Goal: Transaction & Acquisition: Purchase product/service

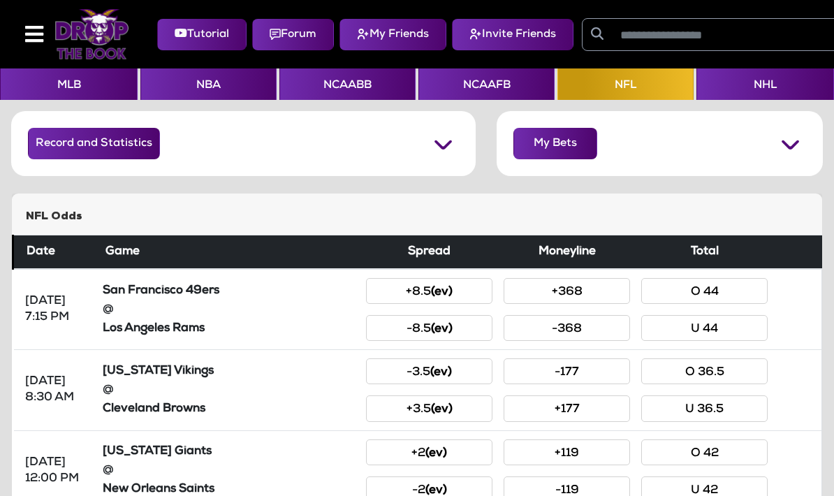
click at [73, 94] on button "MLB" at bounding box center [69, 83] width 138 height 31
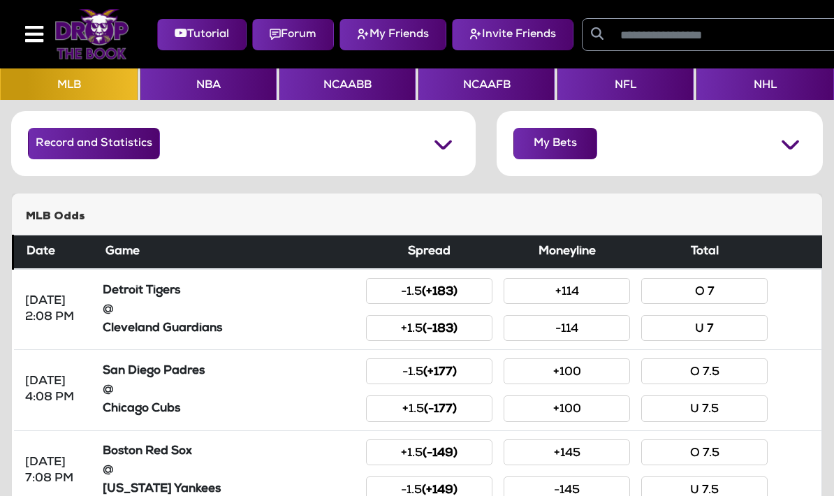
click at [447, 290] on small "(+183)" at bounding box center [440, 292] width 36 height 12
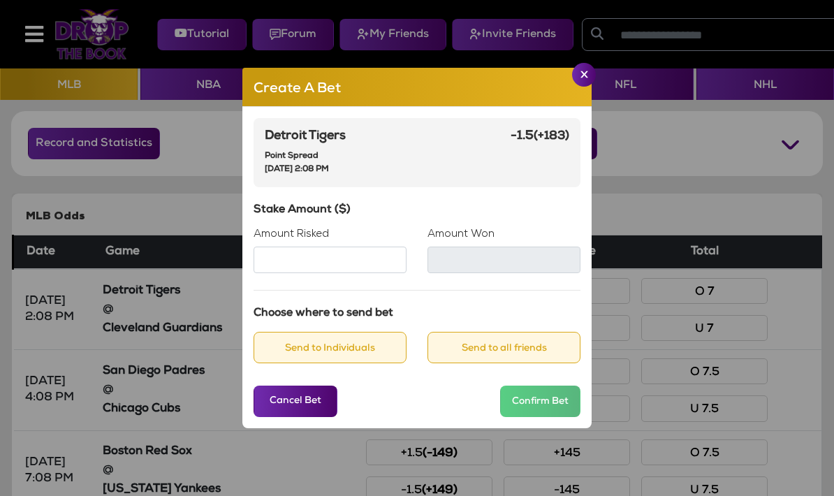
click at [328, 273] on input "Amount Risked" at bounding box center [330, 260] width 153 height 27
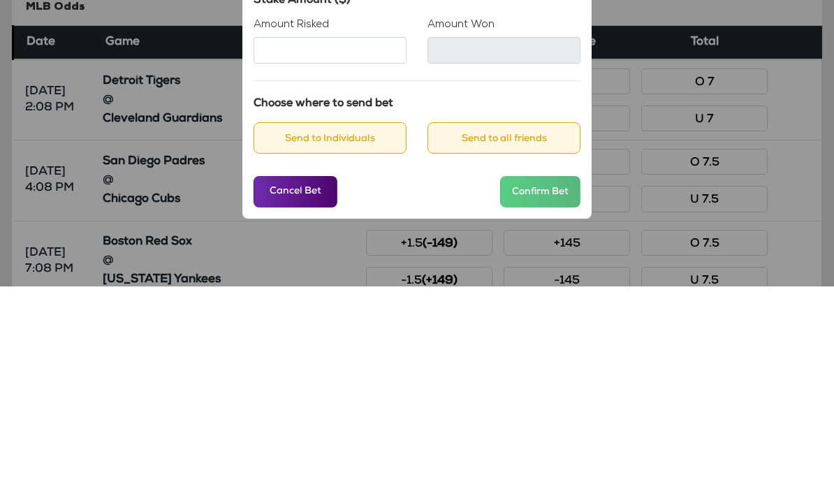
type input "**"
click at [522, 112] on div "Detroit Tigers Point Spread [DATE] 2:08 PM -1.5 (+183) Stake Amount ($) Amount …" at bounding box center [416, 268] width 349 height 322
type input "****"
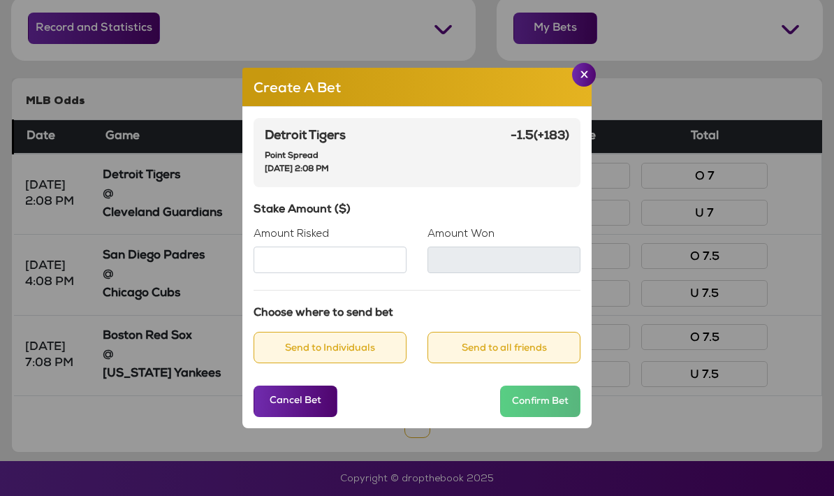
scroll to position [56, 0]
click at [349, 332] on button "Send to Individuals" at bounding box center [330, 347] width 153 height 31
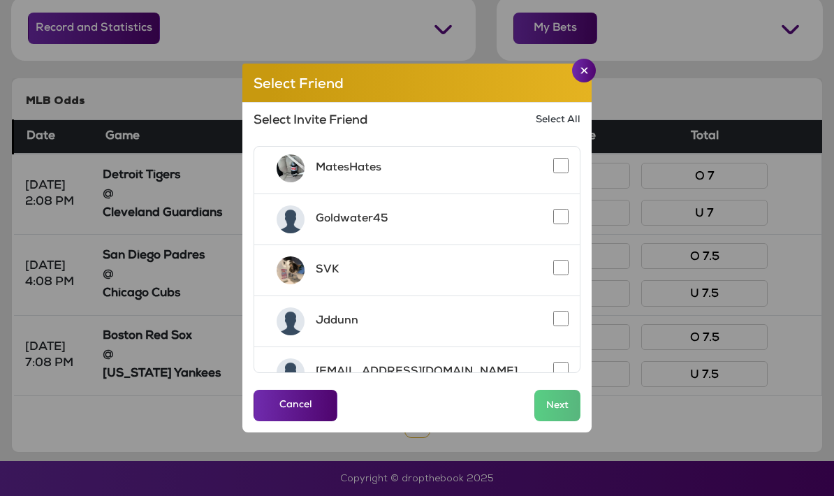
scroll to position [170, 0]
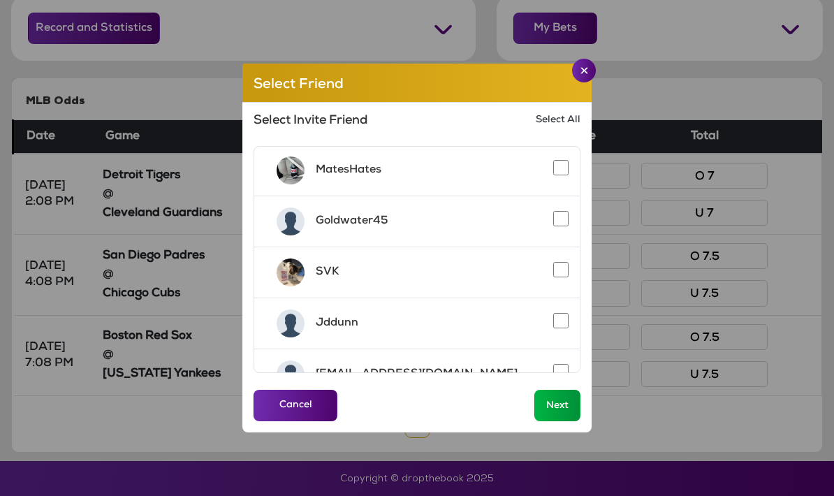
click at [549, 390] on button "Next" at bounding box center [557, 405] width 46 height 31
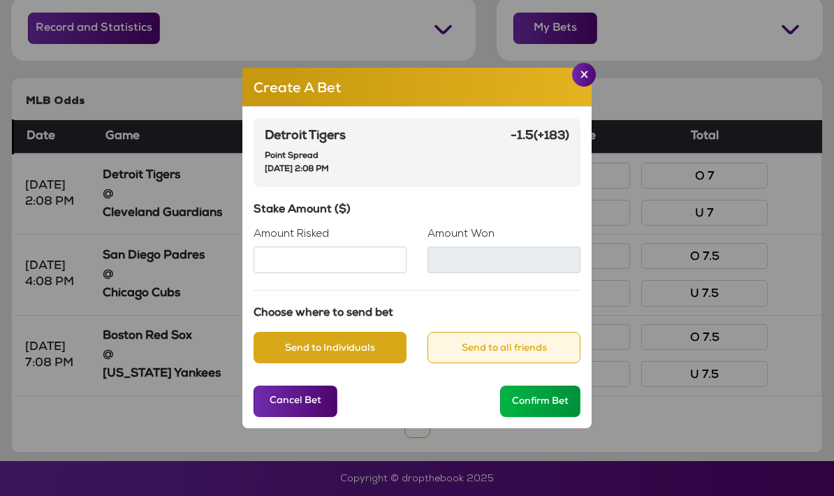
click at [537, 386] on button "Confirm Bet" at bounding box center [540, 401] width 80 height 31
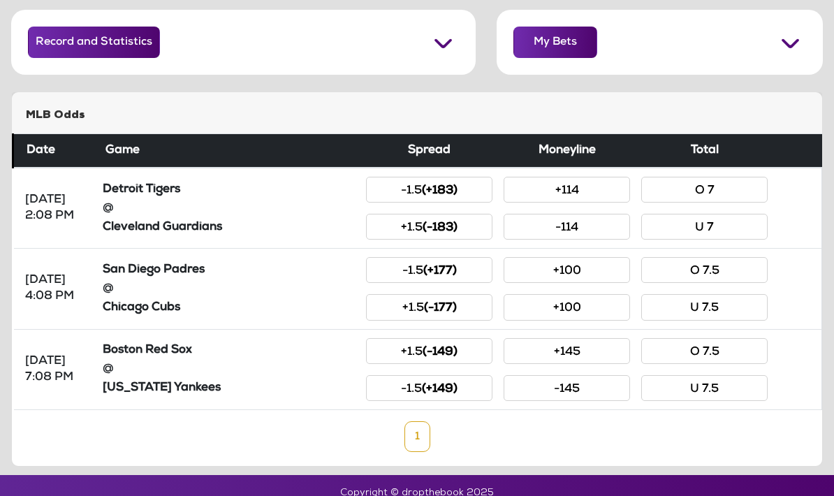
scroll to position [0, 0]
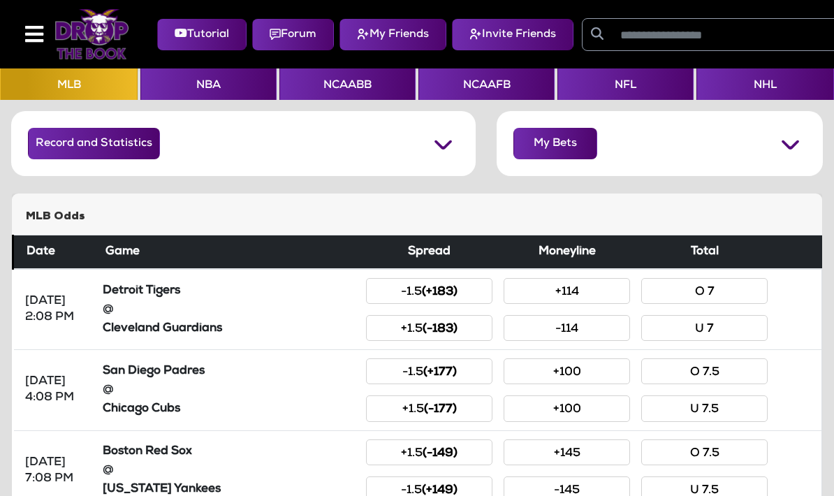
click at [556, 138] on button "My Bets" at bounding box center [555, 143] width 84 height 31
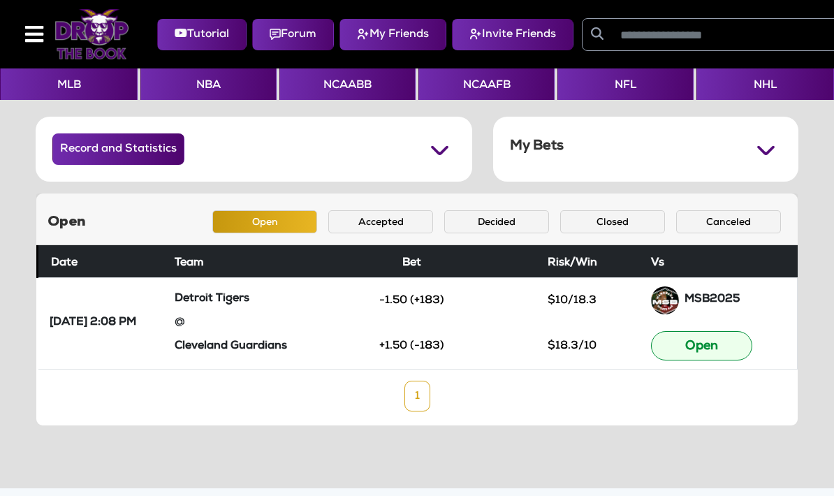
click at [484, 225] on button "Decided" at bounding box center [496, 221] width 105 height 23
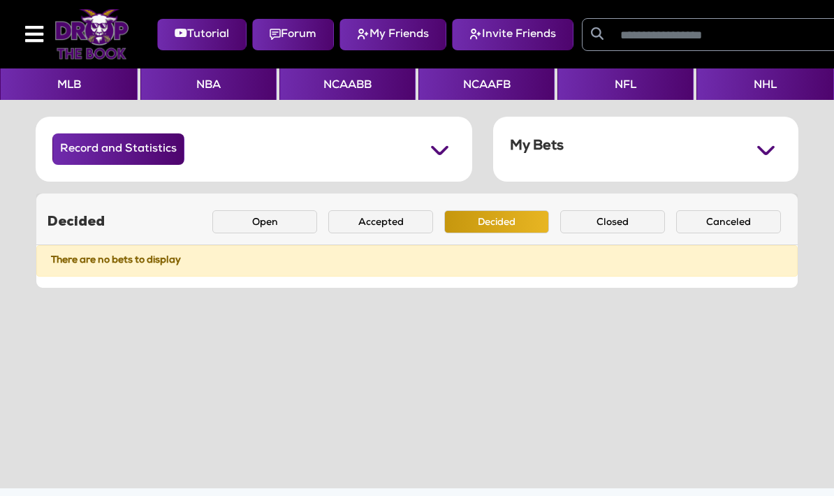
click at [372, 224] on button "Accepted" at bounding box center [380, 221] width 105 height 23
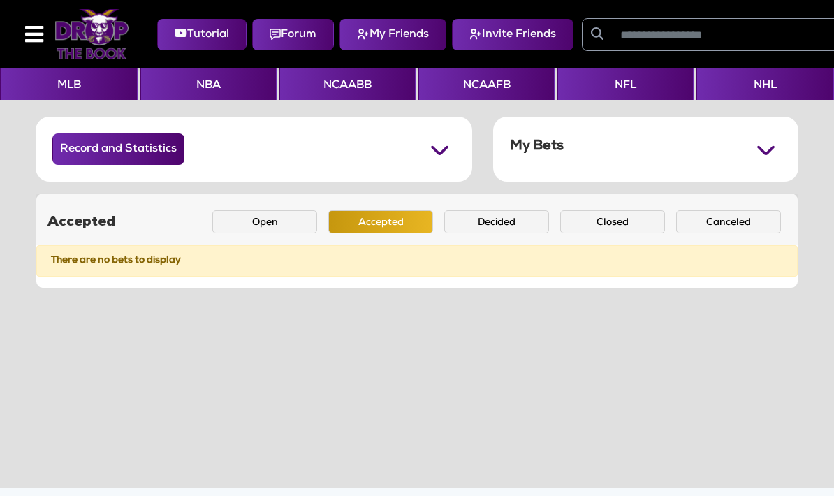
click at [278, 219] on button "Open" at bounding box center [264, 221] width 105 height 23
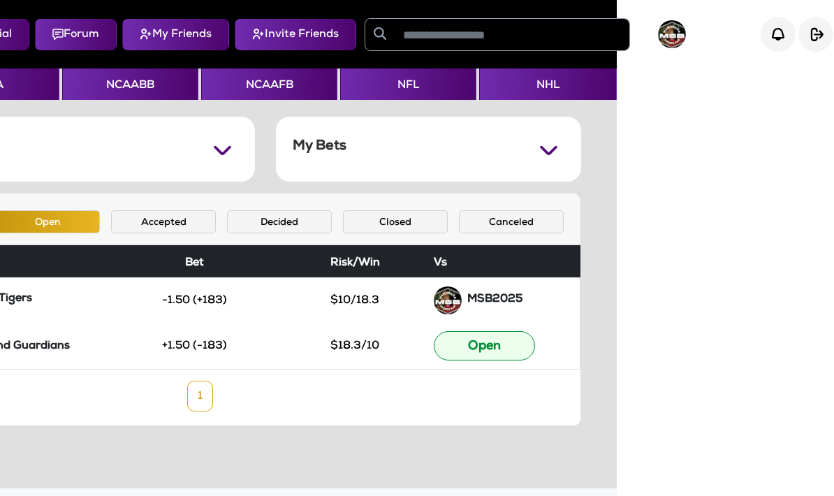
scroll to position [0, 230]
click at [673, 38] on img at bounding box center [673, 34] width 28 height 28
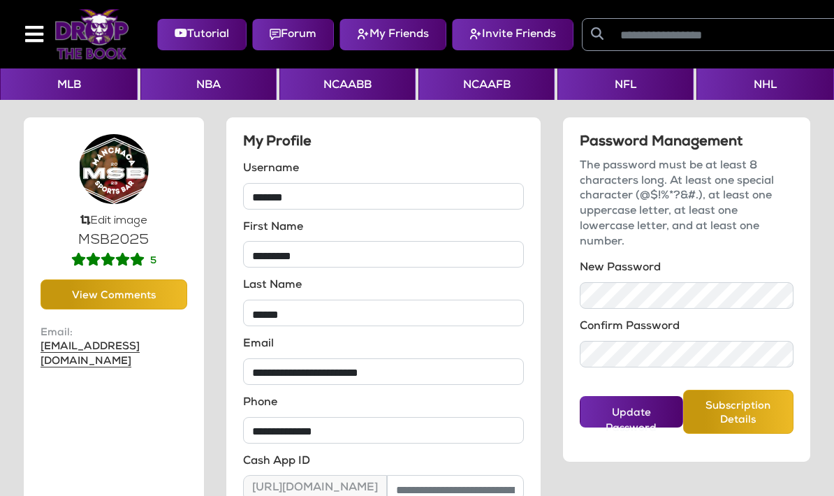
click at [120, 177] on img at bounding box center [114, 169] width 70 height 70
click at [150, 297] on button "View Comments" at bounding box center [114, 294] width 147 height 30
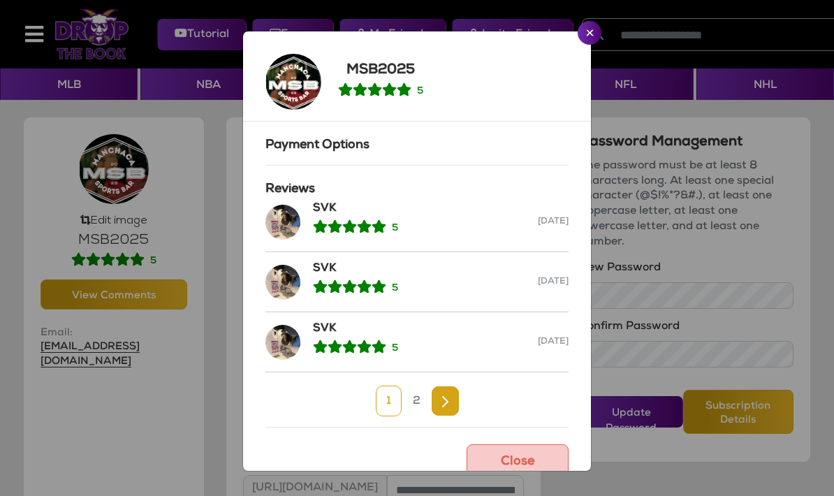
click at [437, 411] on link "Next" at bounding box center [445, 400] width 27 height 29
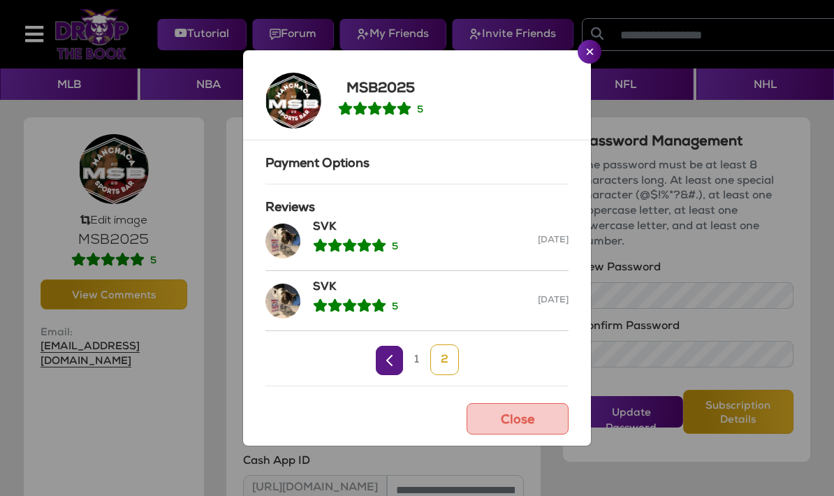
click at [530, 420] on button "Close" at bounding box center [518, 418] width 102 height 31
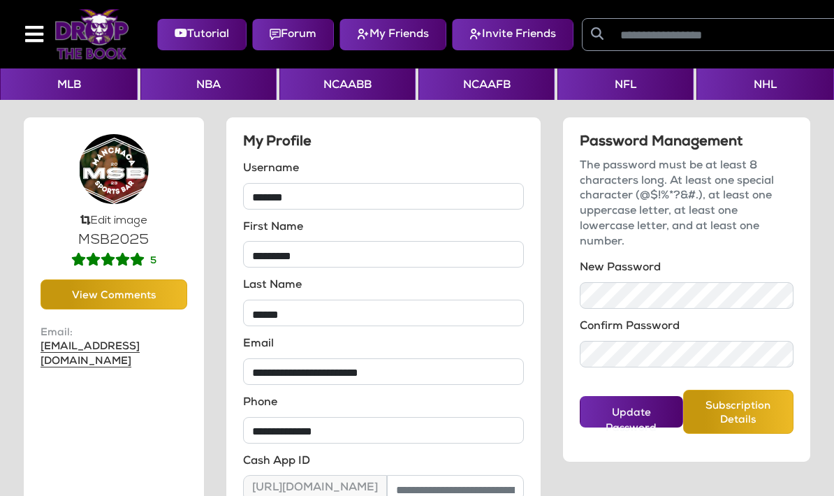
click at [388, 41] on button "My Friends" at bounding box center [392, 34] width 107 height 31
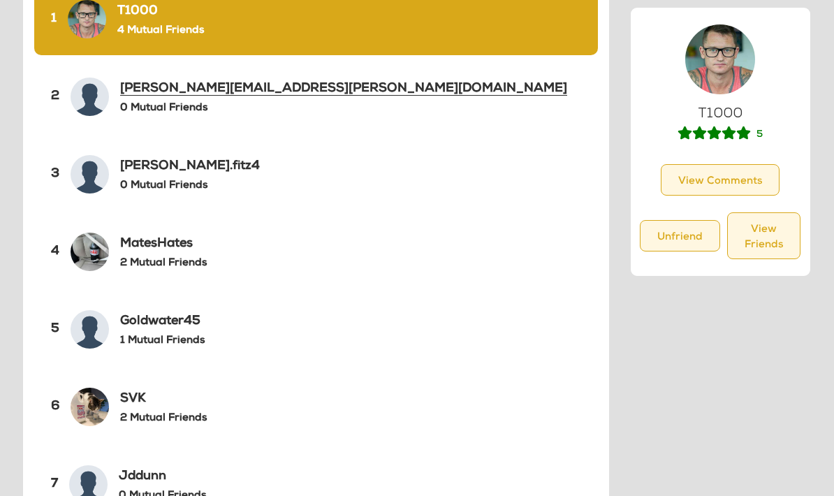
scroll to position [191, 0]
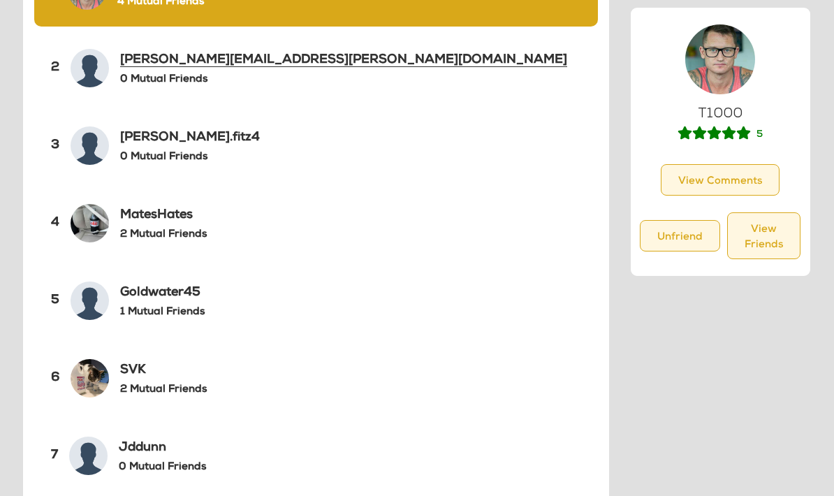
click at [177, 230] on h6 "2 Mutual Friends" at bounding box center [163, 235] width 87 height 13
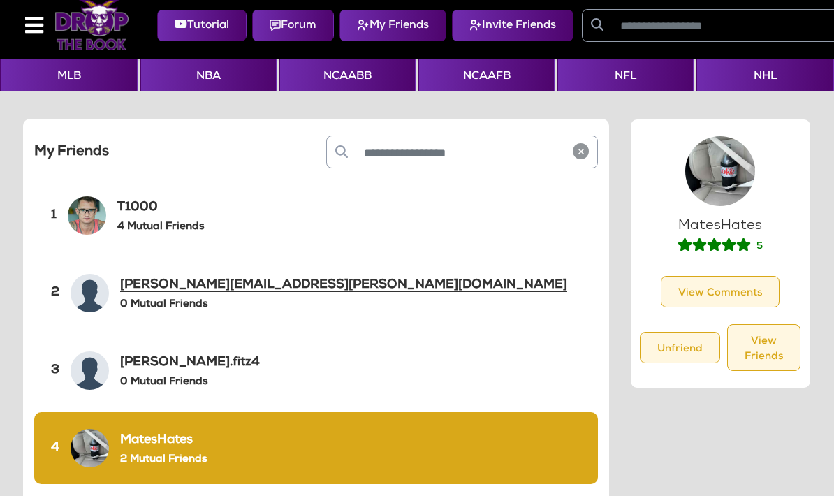
scroll to position [0, 0]
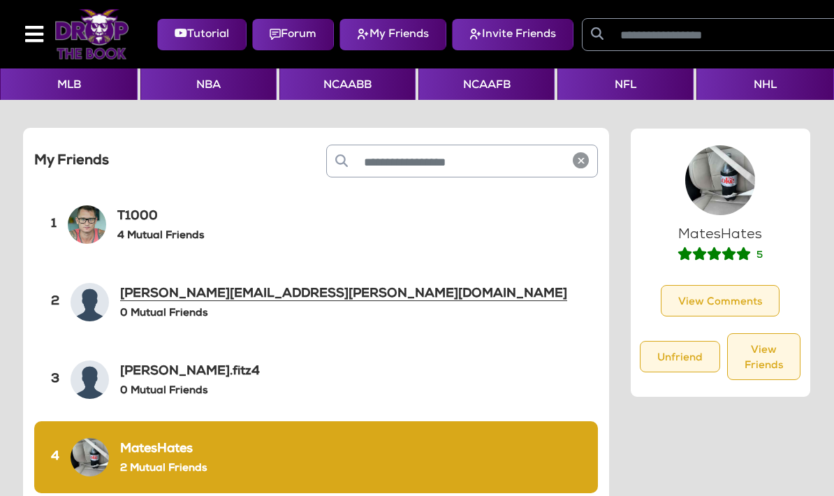
click at [85, 40] on img at bounding box center [91, 34] width 75 height 50
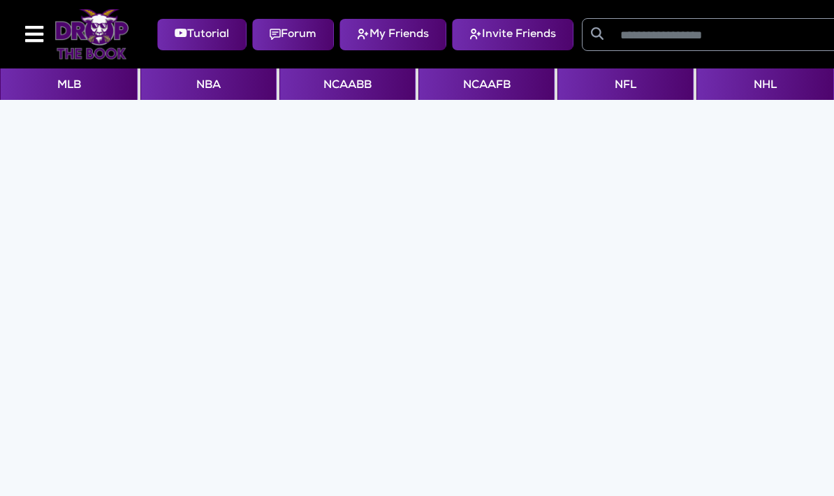
click at [96, 42] on img at bounding box center [91, 34] width 75 height 50
click at [83, 34] on img at bounding box center [91, 34] width 75 height 50
click at [96, 32] on img at bounding box center [91, 34] width 75 height 50
click at [101, 78] on button "MLB" at bounding box center [69, 83] width 138 height 31
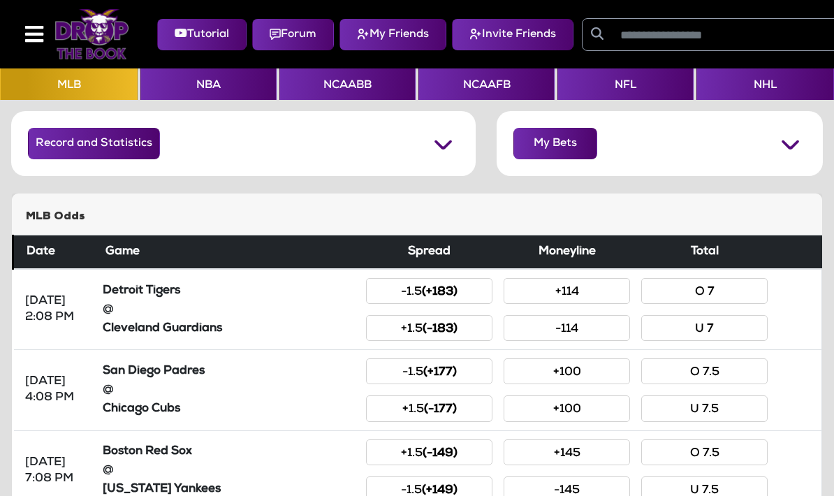
click at [107, 139] on button "Record and Statistics" at bounding box center [94, 143] width 132 height 31
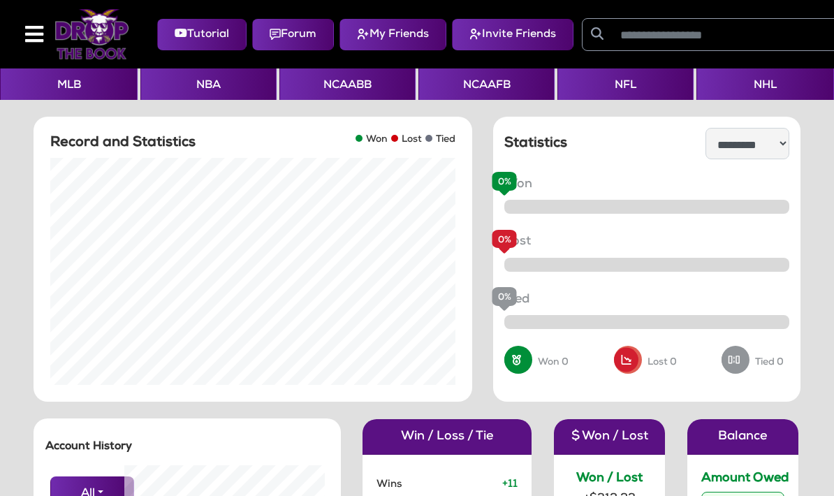
click at [495, 29] on button "Invite Friends" at bounding box center [513, 34] width 122 height 31
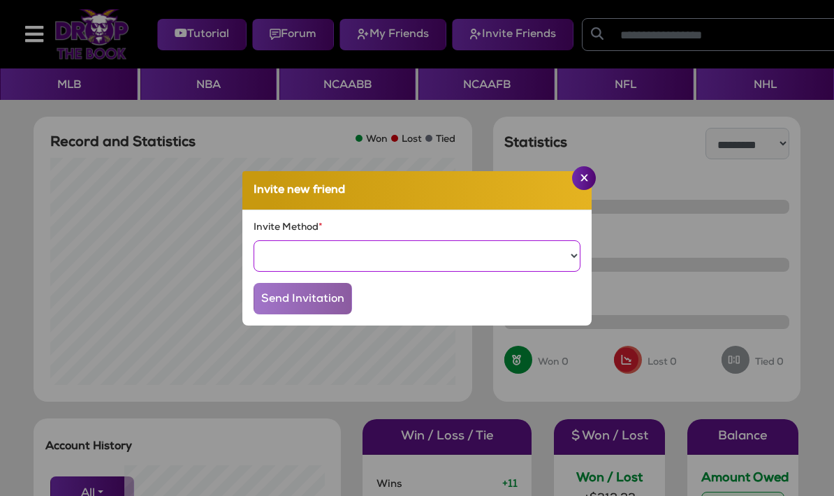
click at [367, 272] on select "***** *****" at bounding box center [417, 255] width 327 height 31
select select "**********"
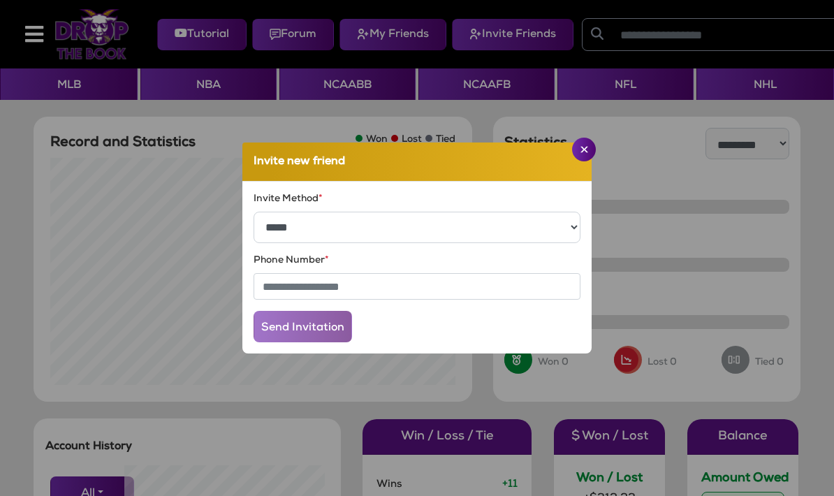
click at [585, 153] on img "Close" at bounding box center [584, 149] width 8 height 7
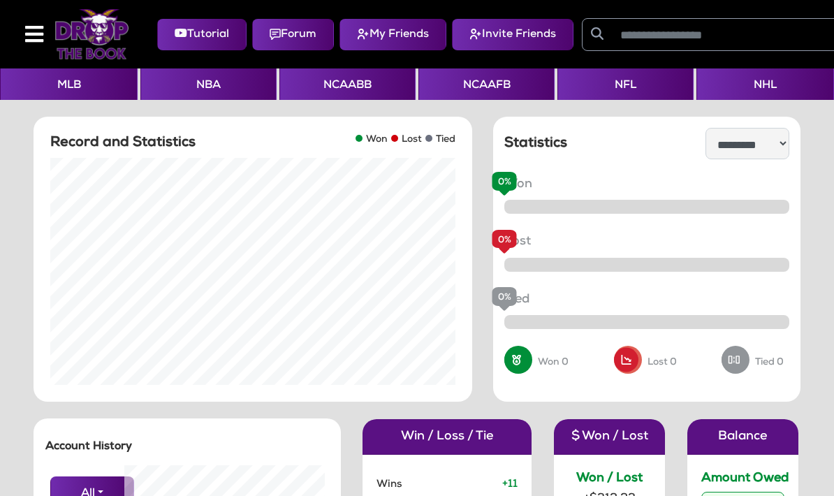
click at [284, 30] on button "Forum" at bounding box center [293, 34] width 82 height 31
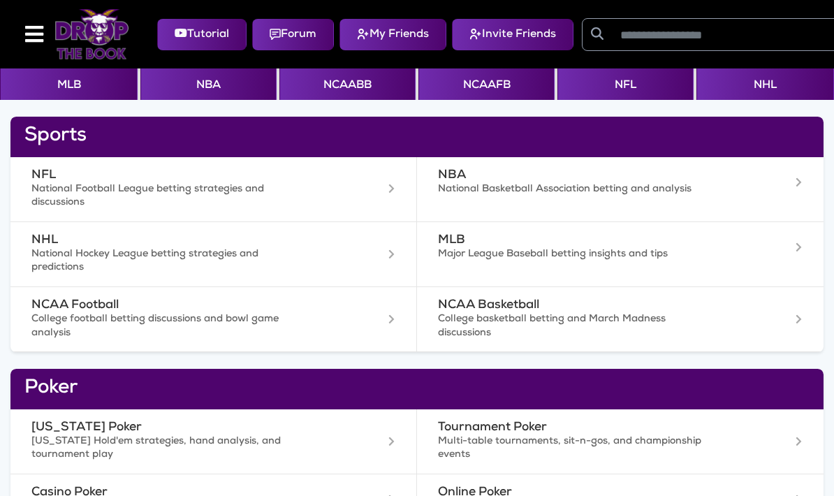
click at [480, 84] on button "NCAAFB" at bounding box center [486, 83] width 136 height 31
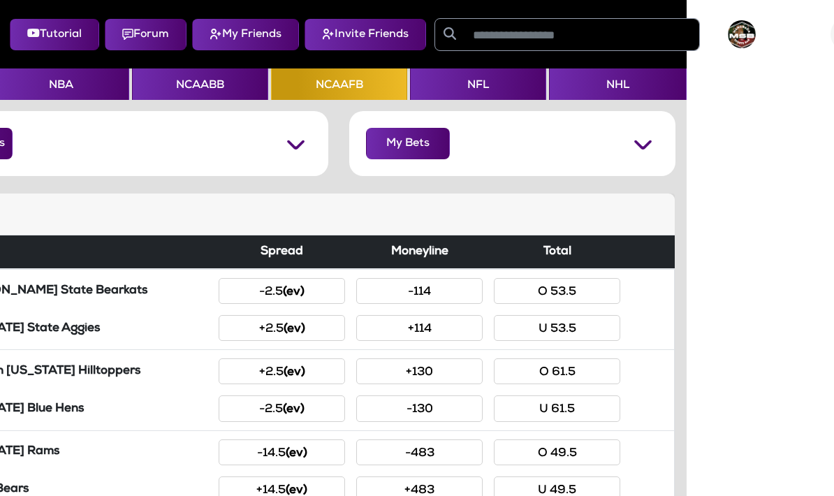
scroll to position [0, 230]
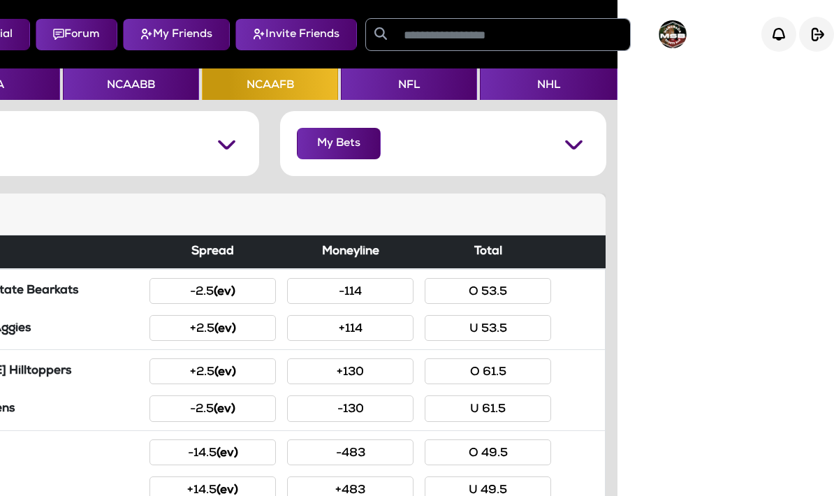
click at [0, 0] on img "button" at bounding box center [0, 0] width 0 height 0
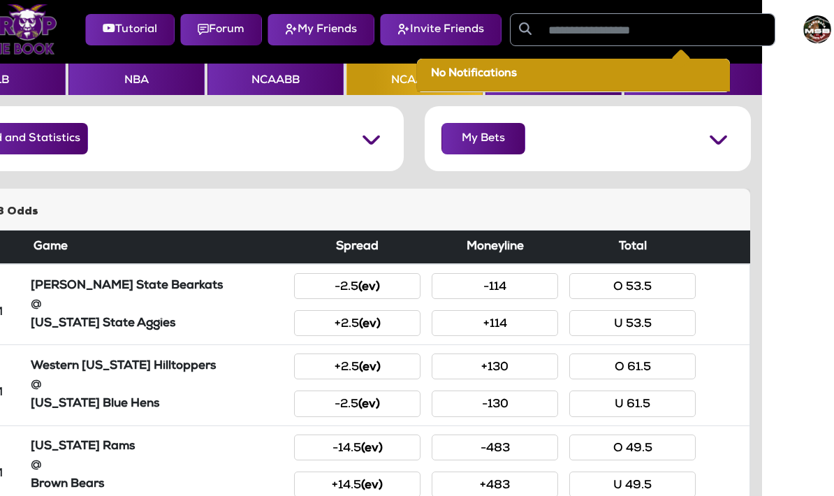
scroll to position [0, 0]
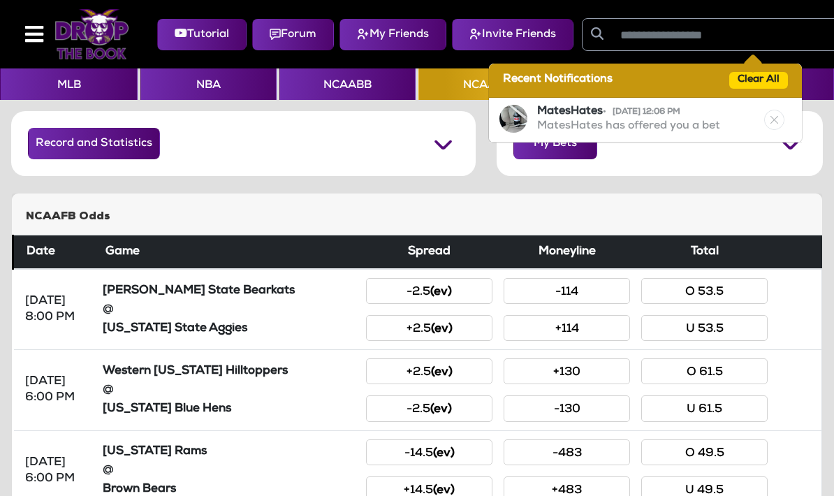
click at [591, 101] on div "MatesHates • 10/02/25 12:06 PM MatesHates has offered you a bet" at bounding box center [645, 120] width 313 height 45
